Goal: Participate in discussion

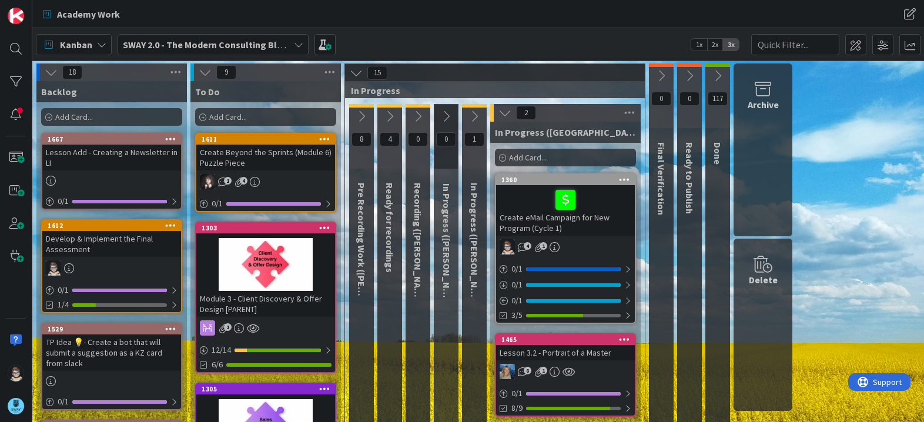
click at [390, 119] on icon at bounding box center [389, 116] width 13 height 13
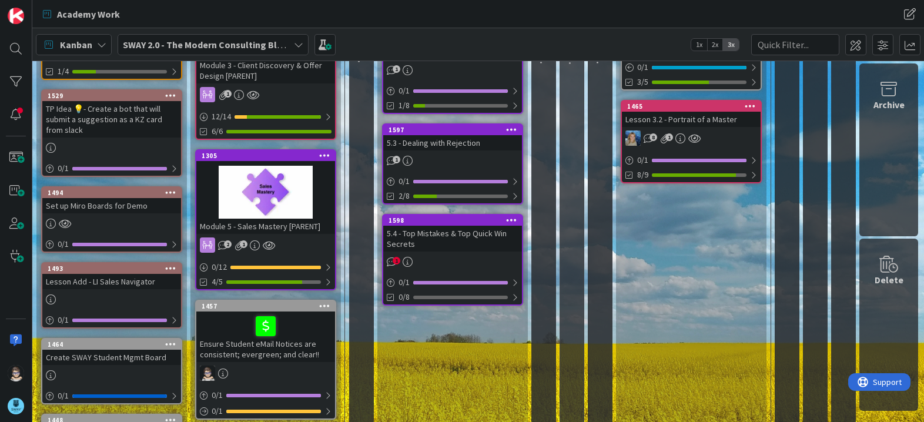
scroll to position [234, 0]
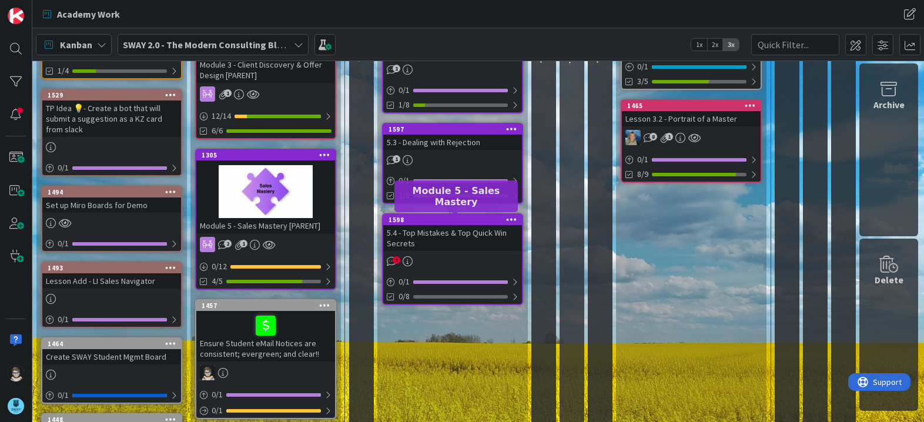
click at [452, 219] on div "1598" at bounding box center [455, 220] width 133 height 8
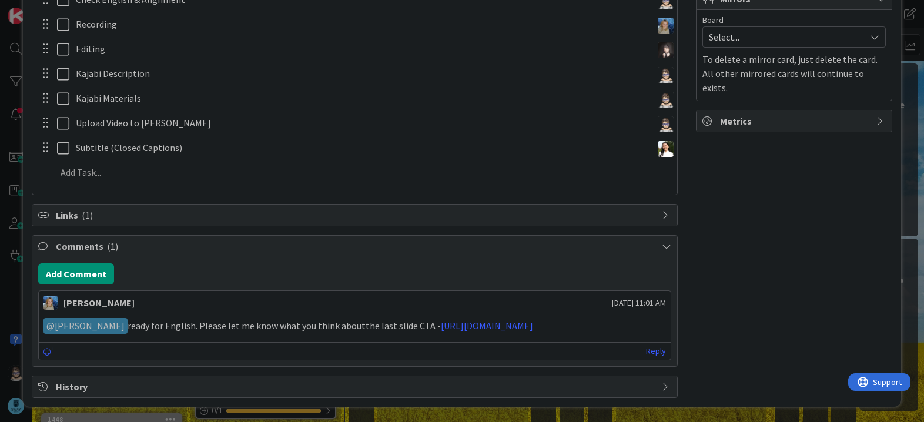
scroll to position [294, 0]
click at [517, 330] on link "[URL][DOMAIN_NAME]" at bounding box center [487, 325] width 92 height 12
click at [506, 319] on link "[URL][DOMAIN_NAME]" at bounding box center [487, 325] width 92 height 12
click at [646, 351] on link "Reply" at bounding box center [656, 350] width 20 height 15
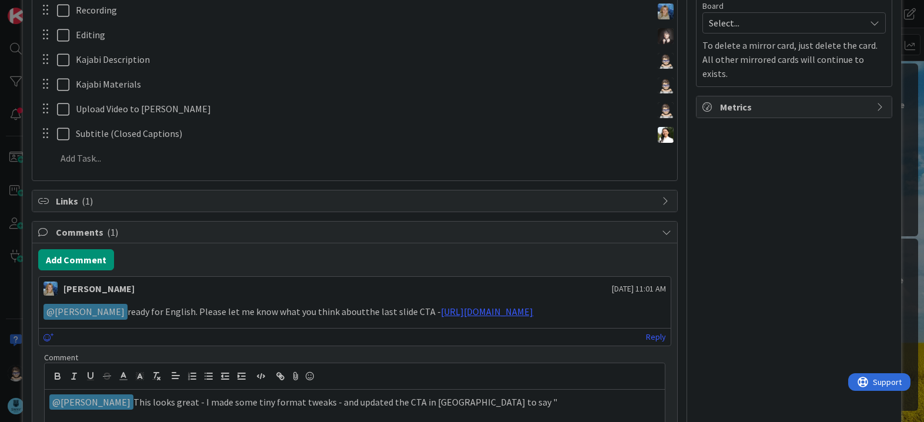
scroll to position [335, 0]
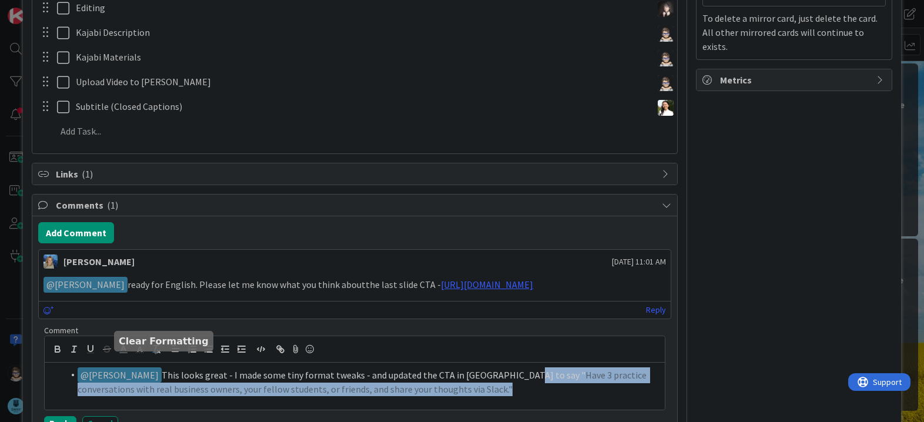
click at [155, 351] on line "button" at bounding box center [156, 348] width 2 height 5
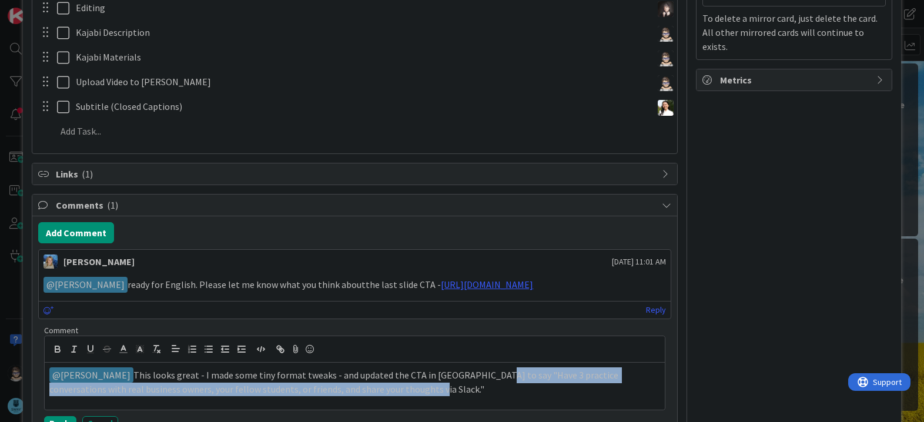
click at [400, 410] on div "﻿ @ [PERSON_NAME] ﻿ This looks great - I made some tiny format tweaks - and upd…" at bounding box center [355, 386] width 620 height 47
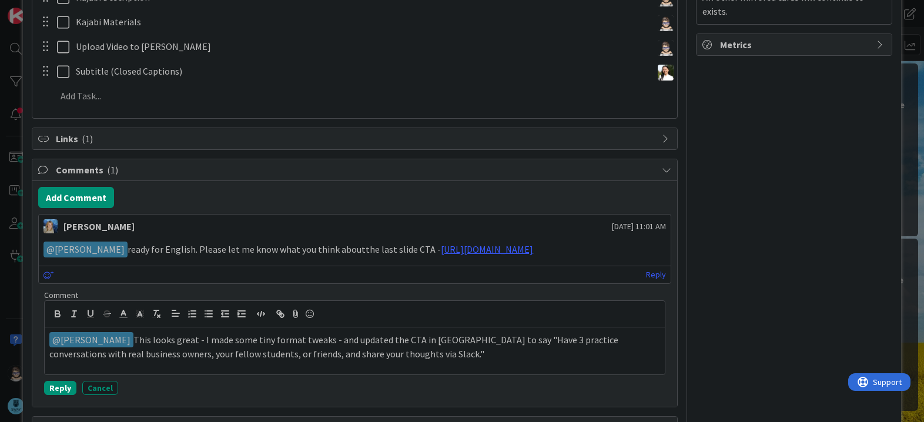
scroll to position [424, 0]
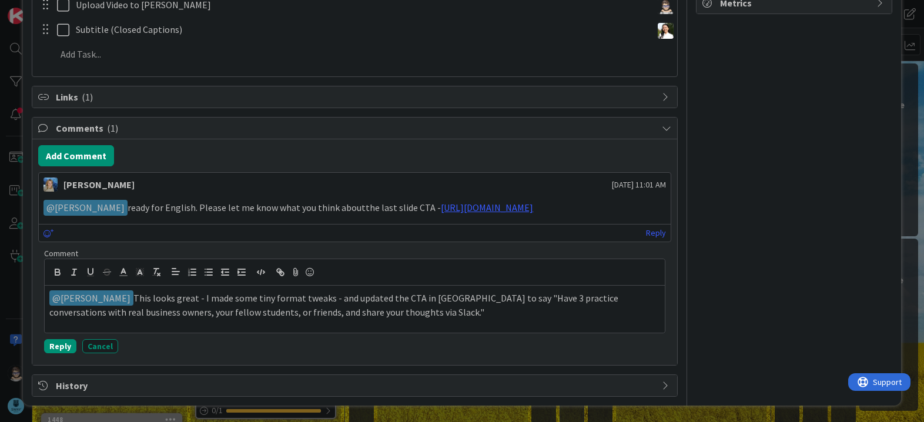
click at [377, 309] on p "﻿ @ [PERSON_NAME] ﻿ This looks great - I made some tiny format tweaks - and upd…" at bounding box center [354, 304] width 610 height 29
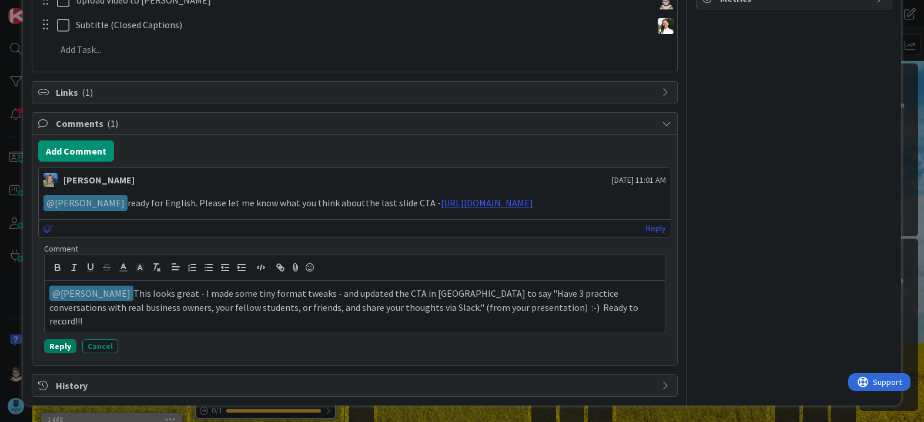
click at [59, 347] on button "Reply" at bounding box center [60, 346] width 32 height 14
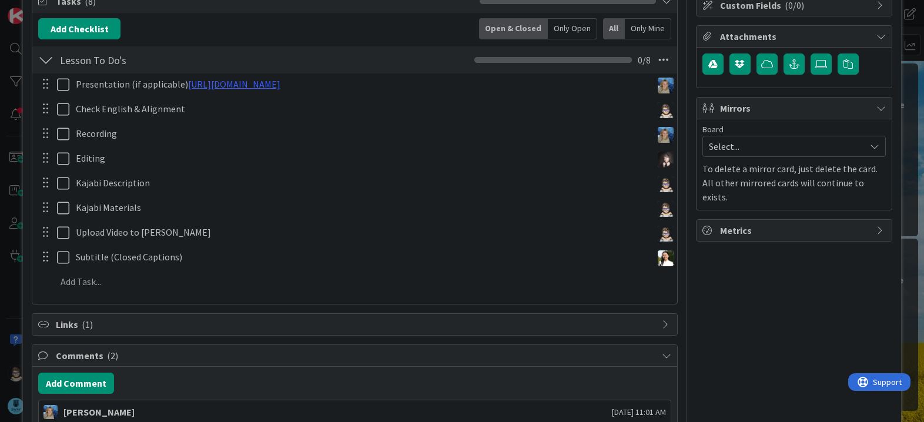
scroll to position [0, 0]
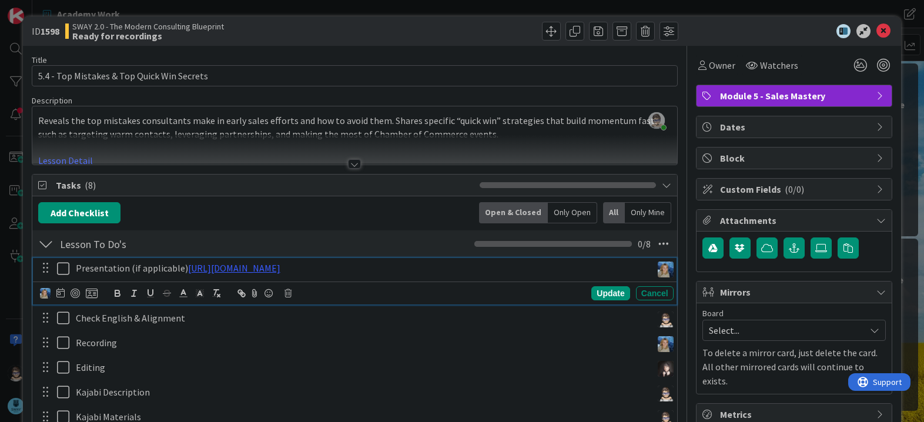
click at [63, 266] on icon at bounding box center [66, 269] width 18 height 14
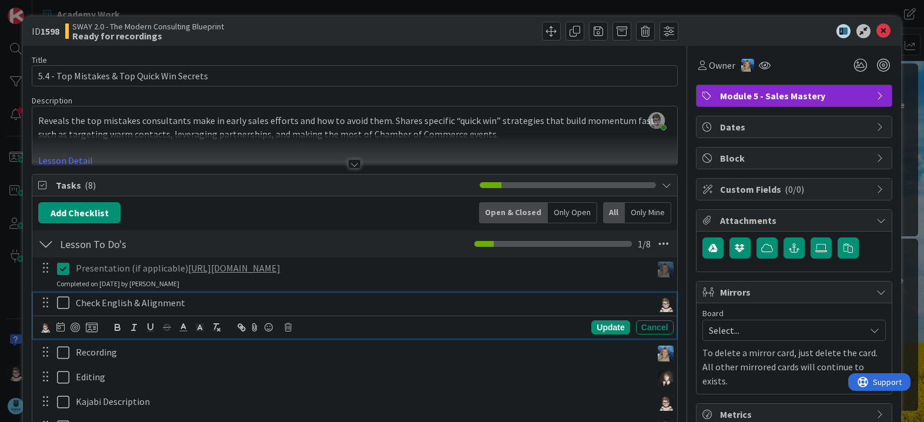
click at [61, 305] on icon at bounding box center [66, 303] width 18 height 14
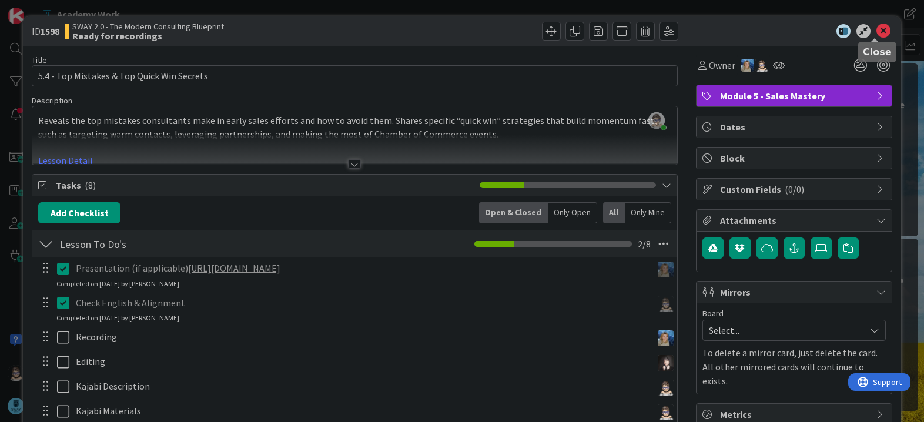
click at [877, 31] on icon at bounding box center [884, 31] width 14 height 14
